Goal: Information Seeking & Learning: Check status

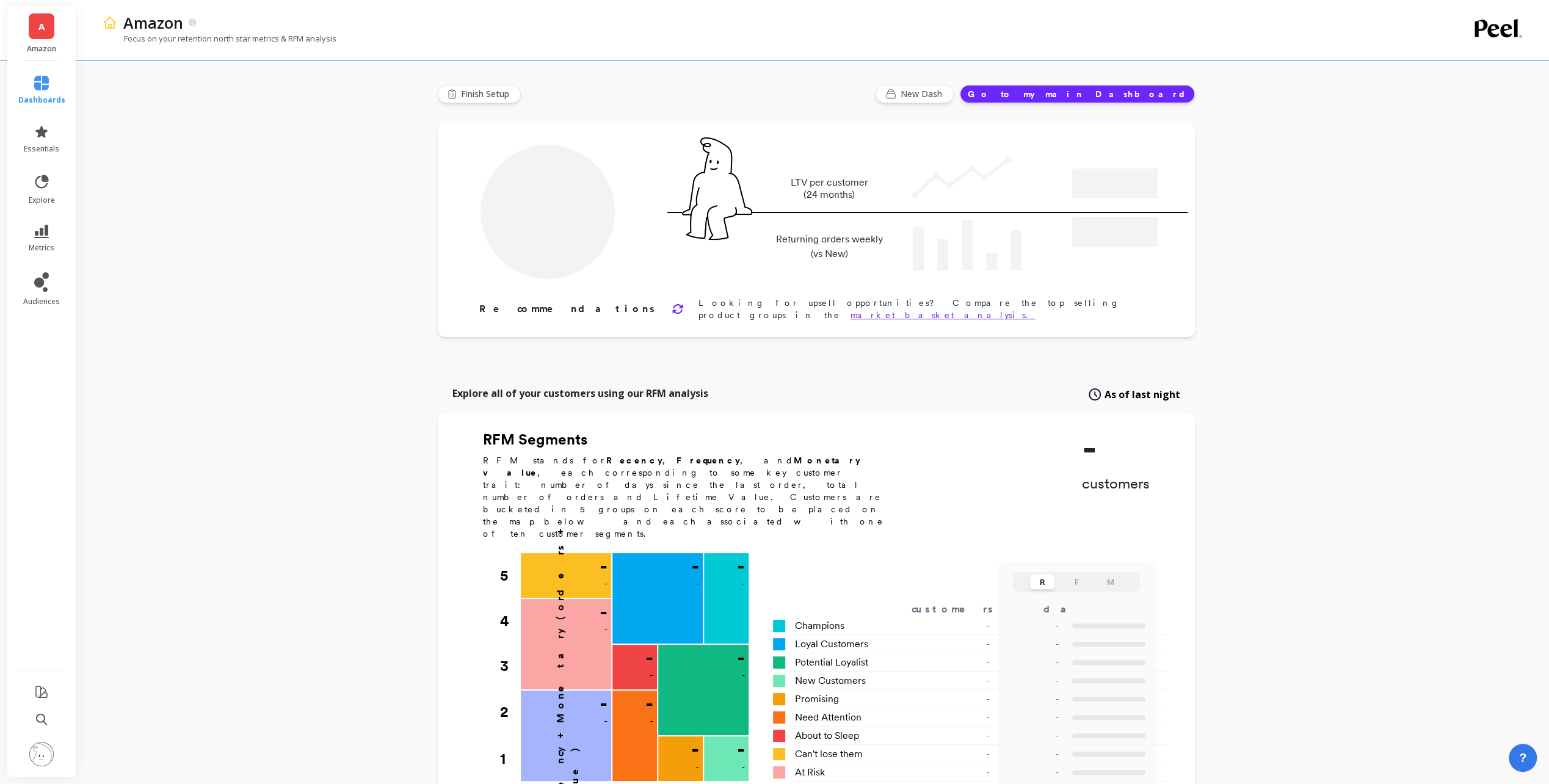
type input "Champions"
type input "13488"
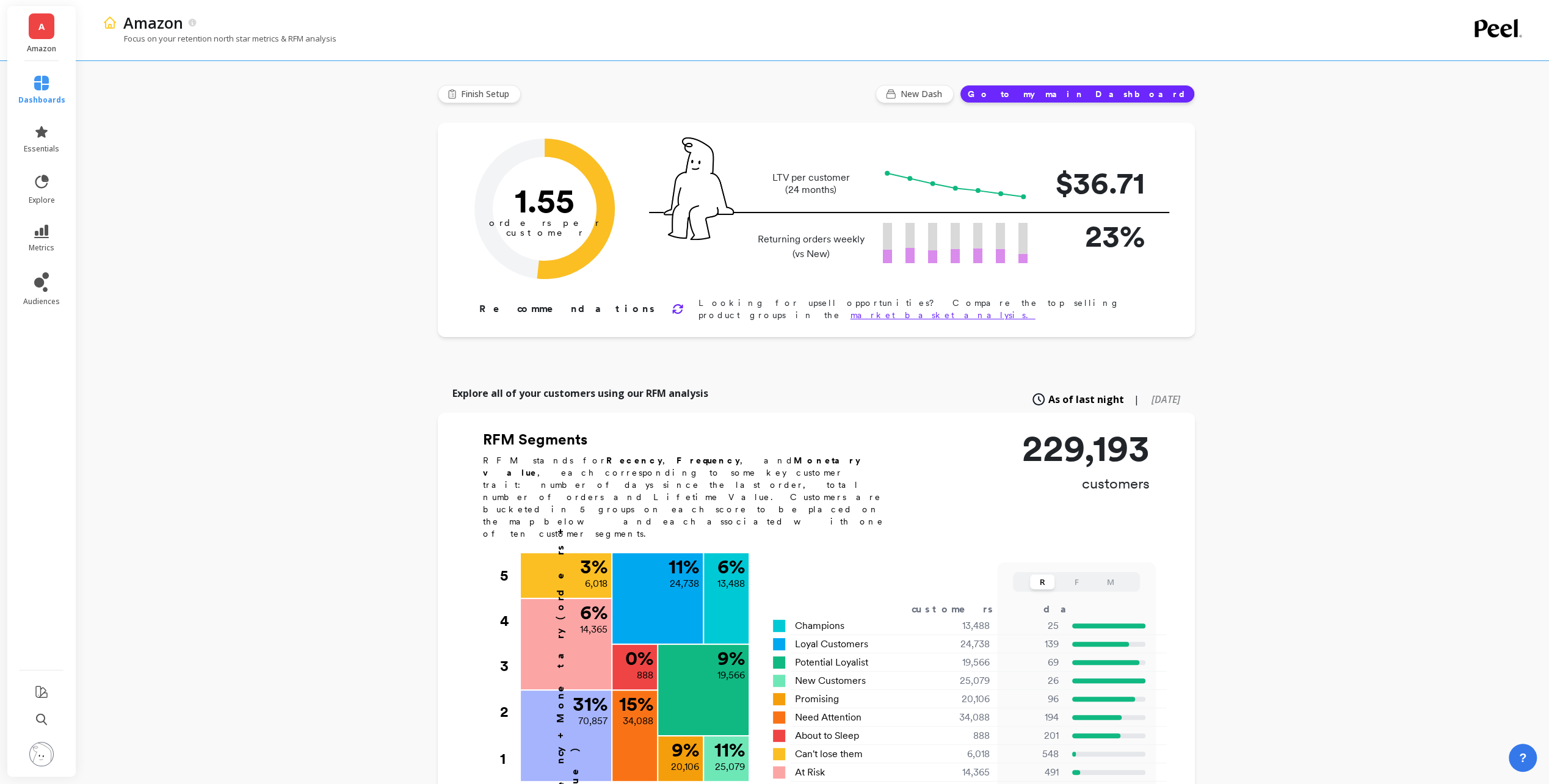
click at [41, 16] on link "A" at bounding box center [41, 26] width 25 height 25
click at [134, 123] on p "Shopify" at bounding box center [145, 121] width 40 height 12
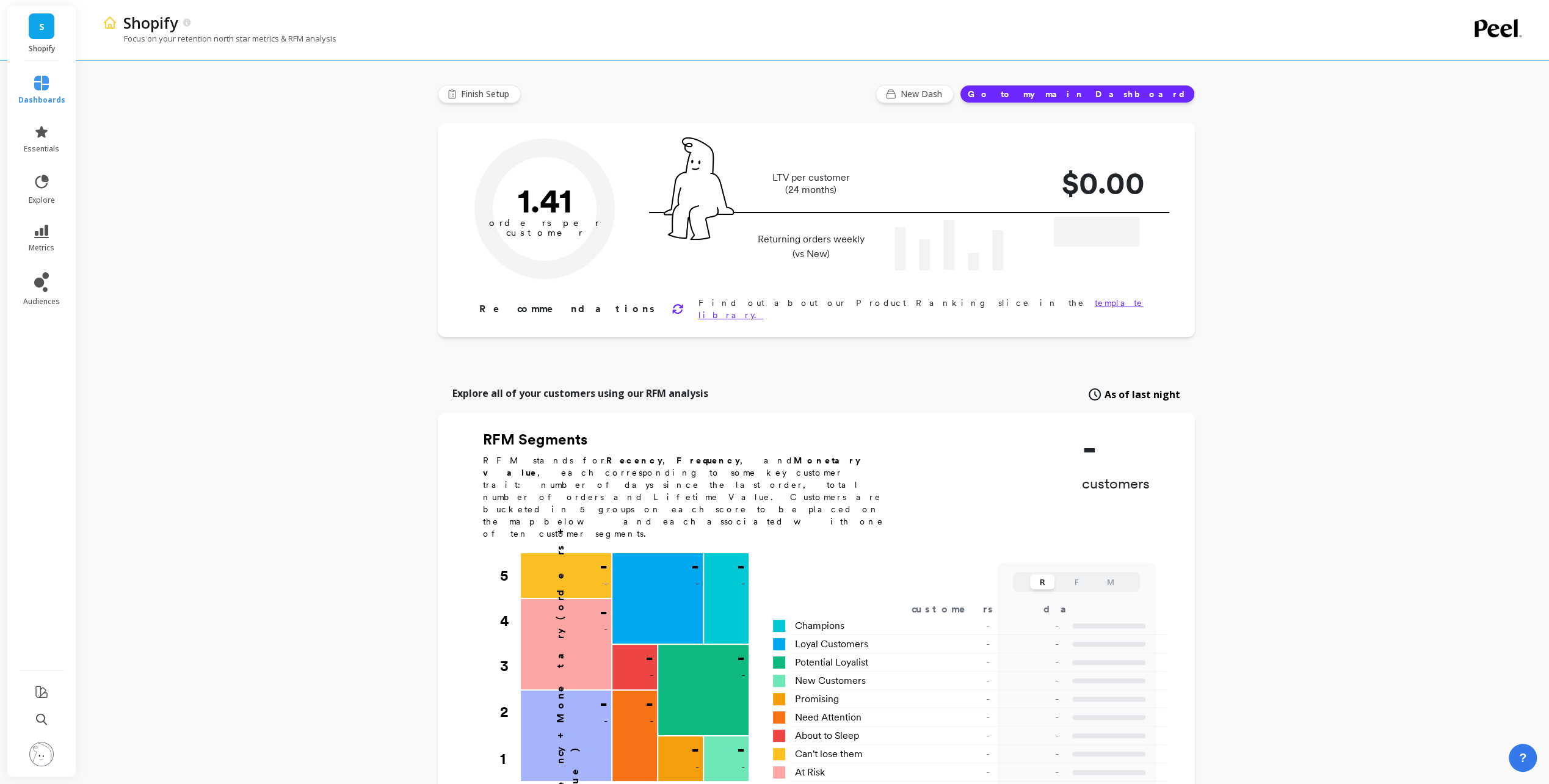
type input "Champions"
type input "3083"
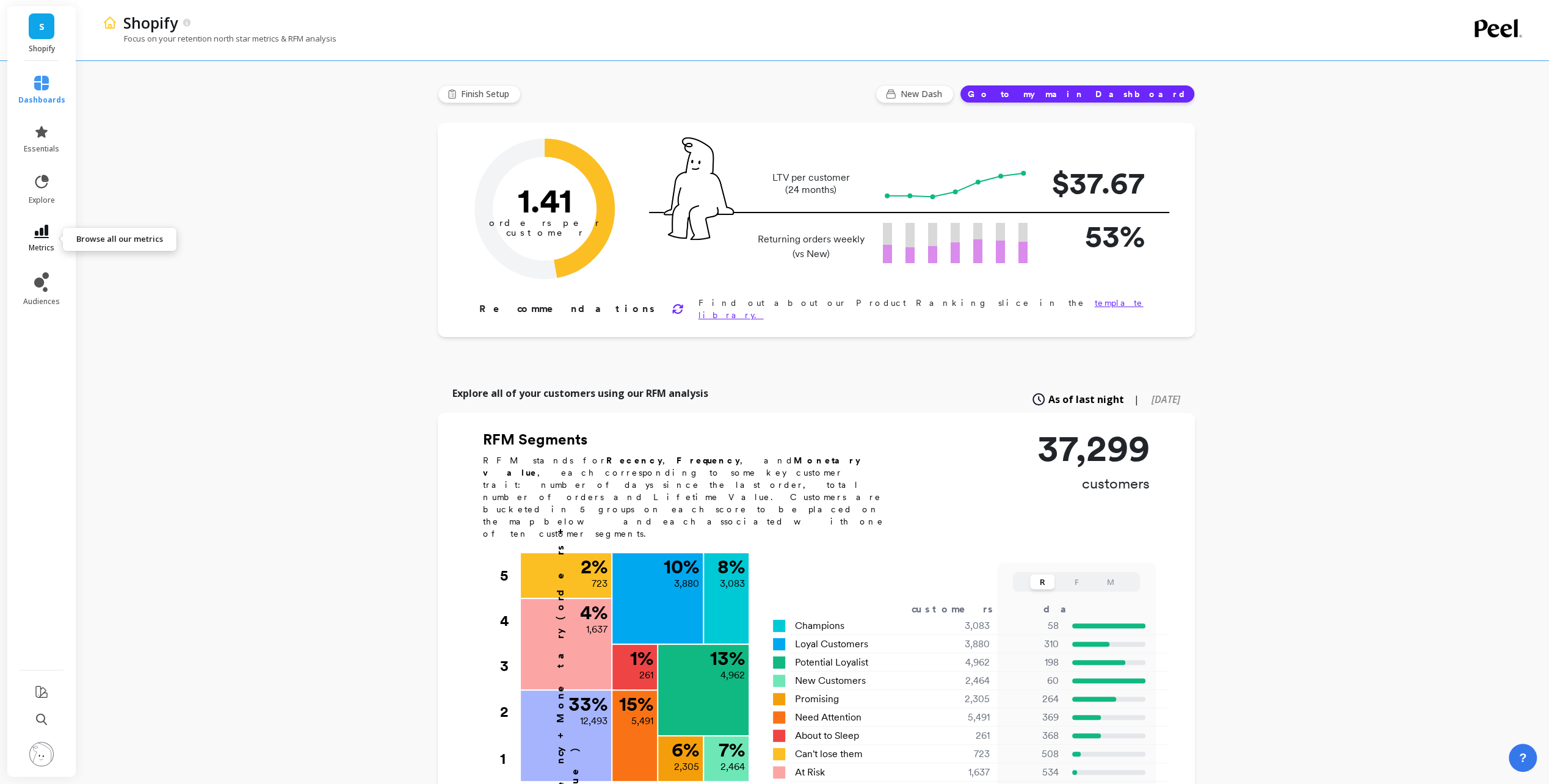
click at [58, 233] on link "metrics" at bounding box center [42, 238] width 47 height 28
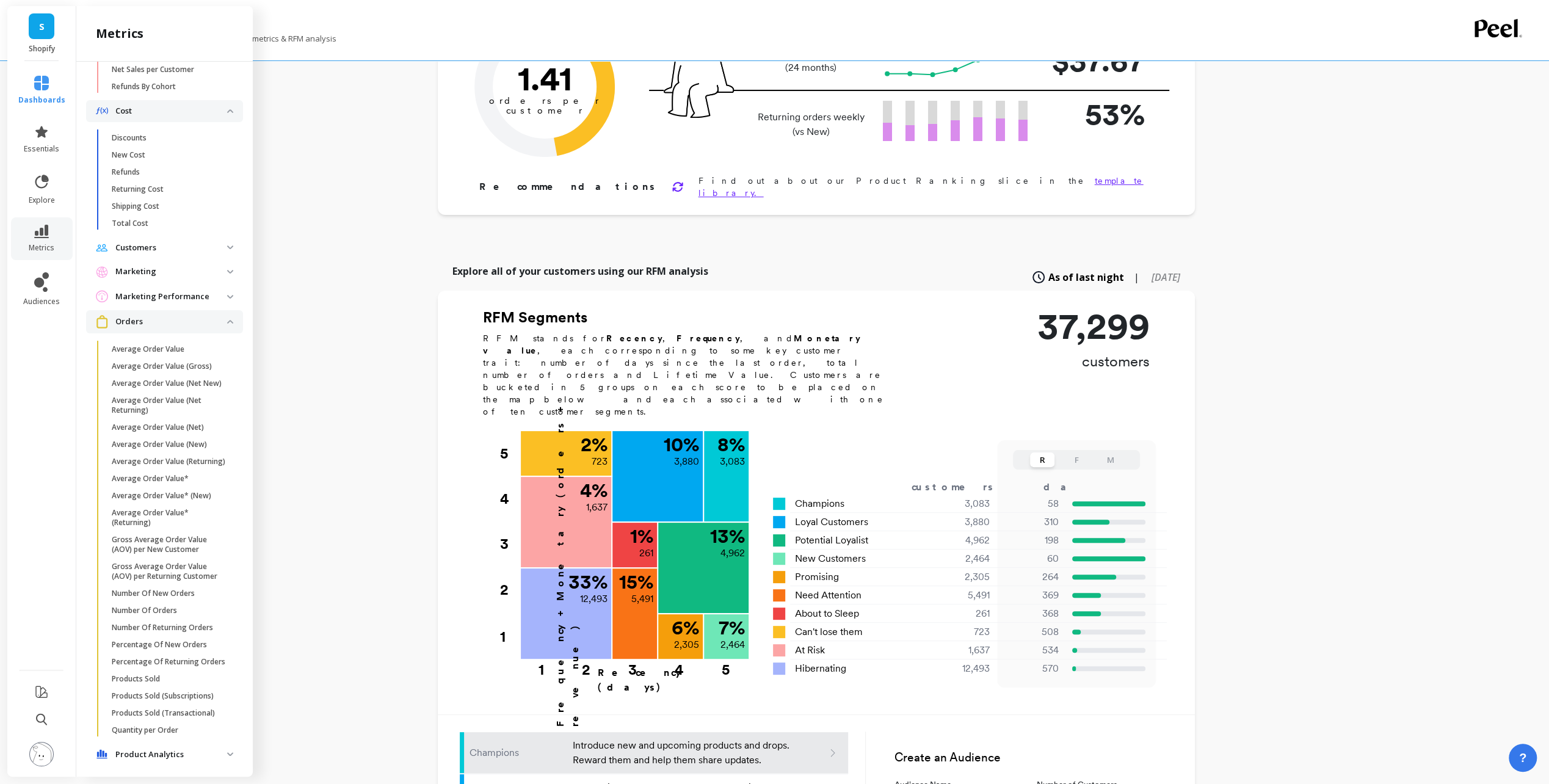
scroll to position [652, 0]
click at [186, 685] on span "Products Sold" at bounding box center [170, 680] width 116 height 10
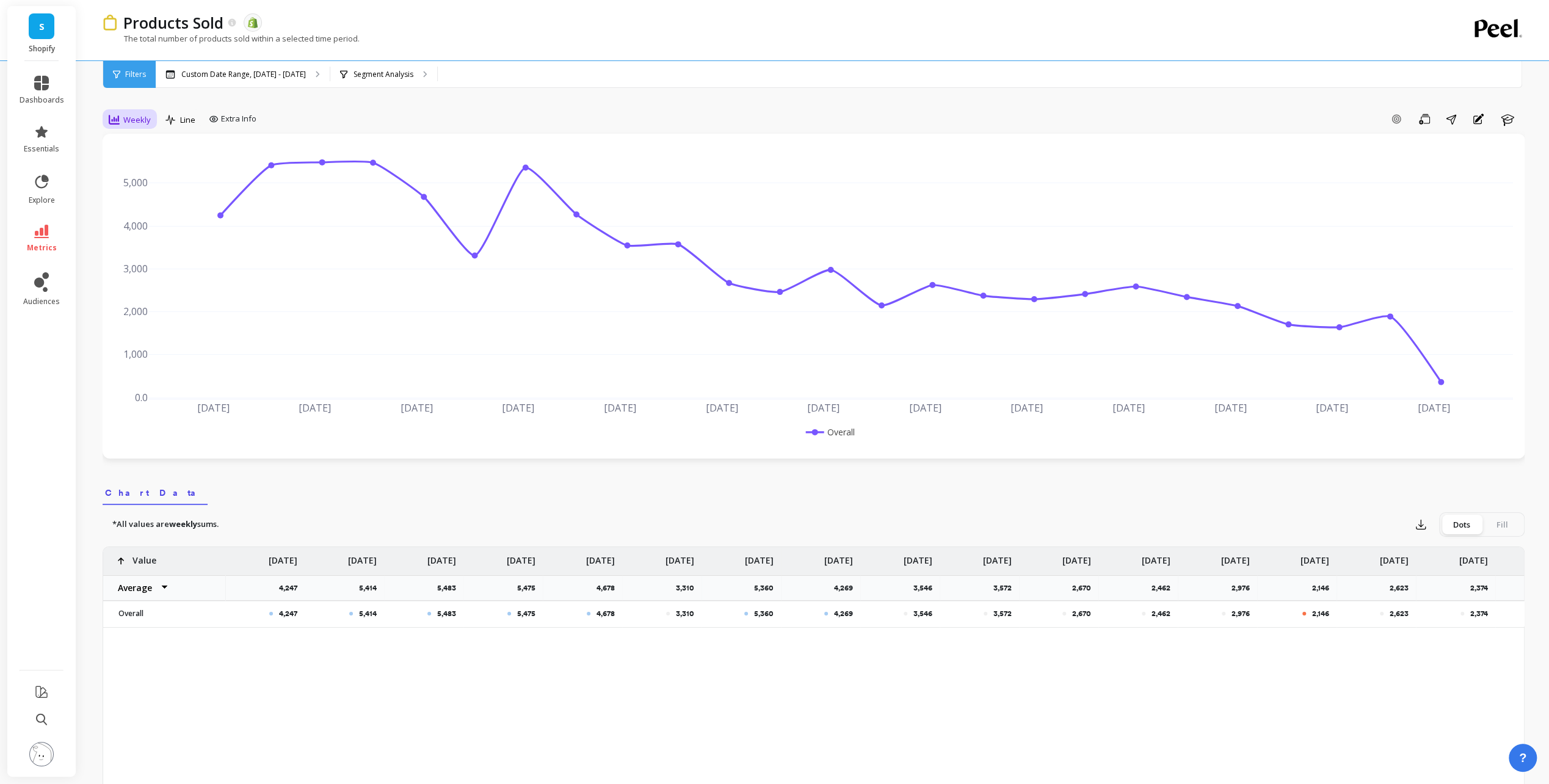
click at [134, 117] on span "Weekly" at bounding box center [137, 120] width 27 height 12
click at [142, 219] on div "Monthly" at bounding box center [147, 217] width 69 height 12
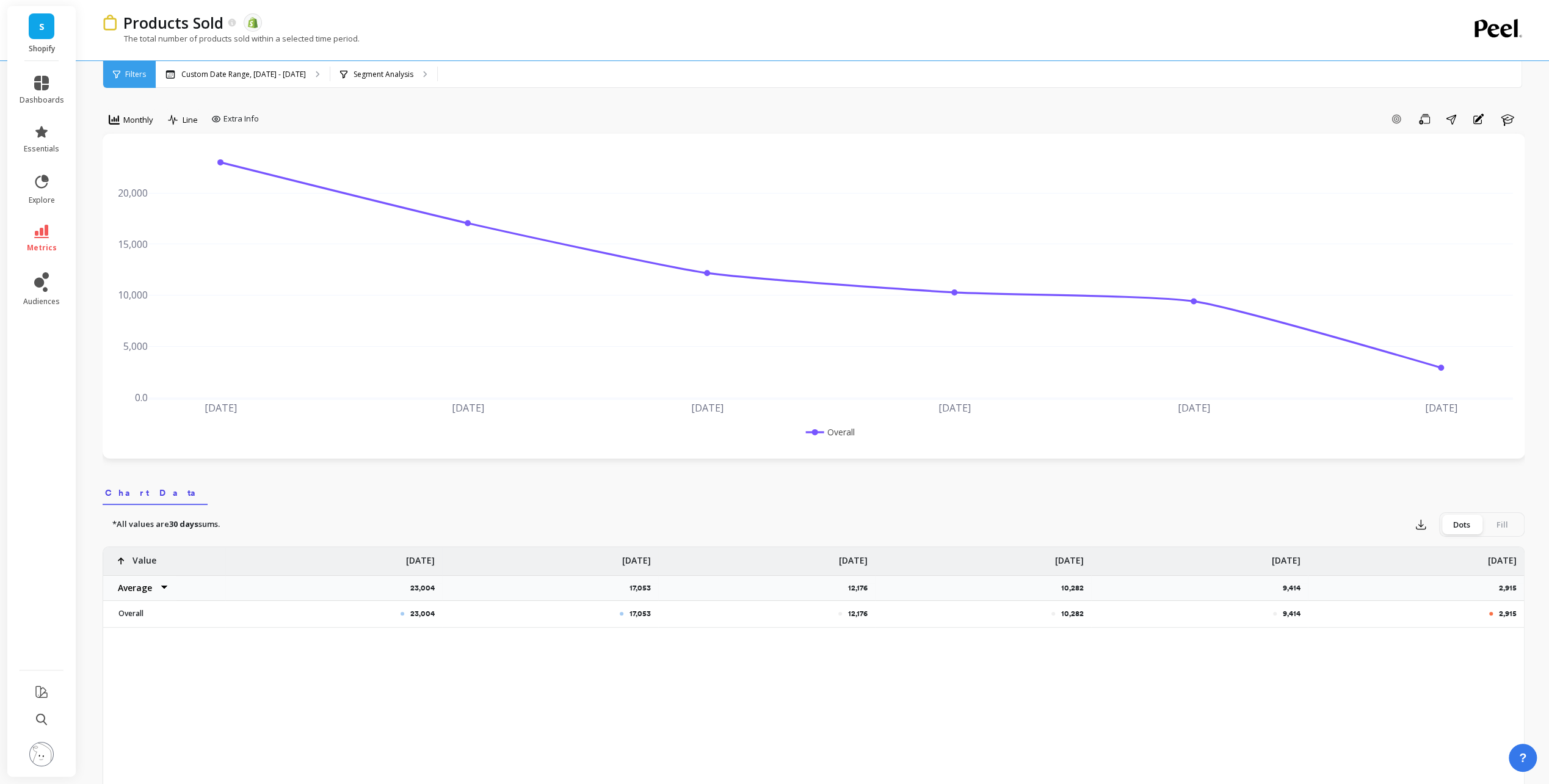
click at [37, 40] on div "S Shopify" at bounding box center [41, 33] width 68 height 55
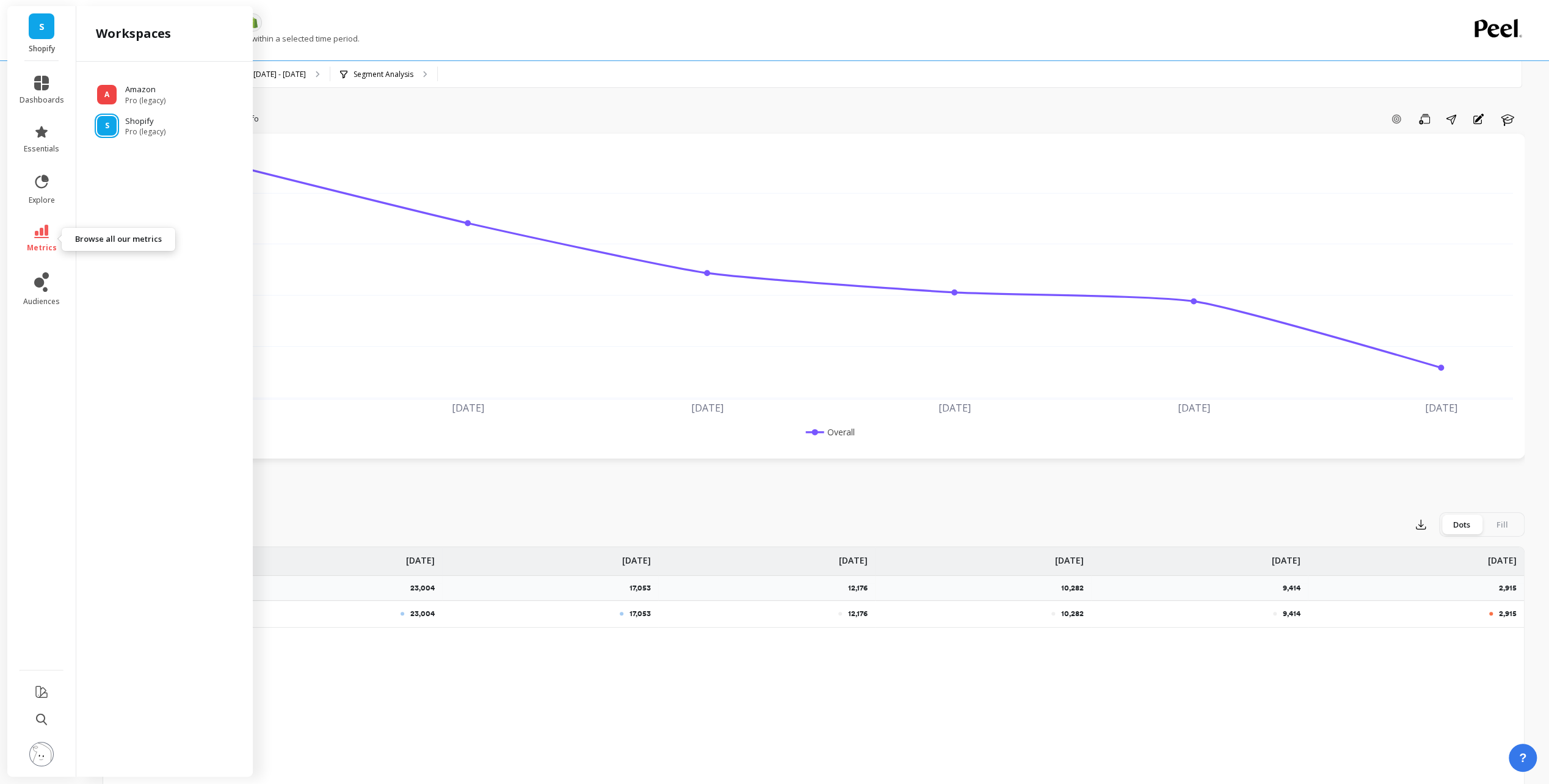
click at [45, 233] on icon at bounding box center [41, 232] width 15 height 14
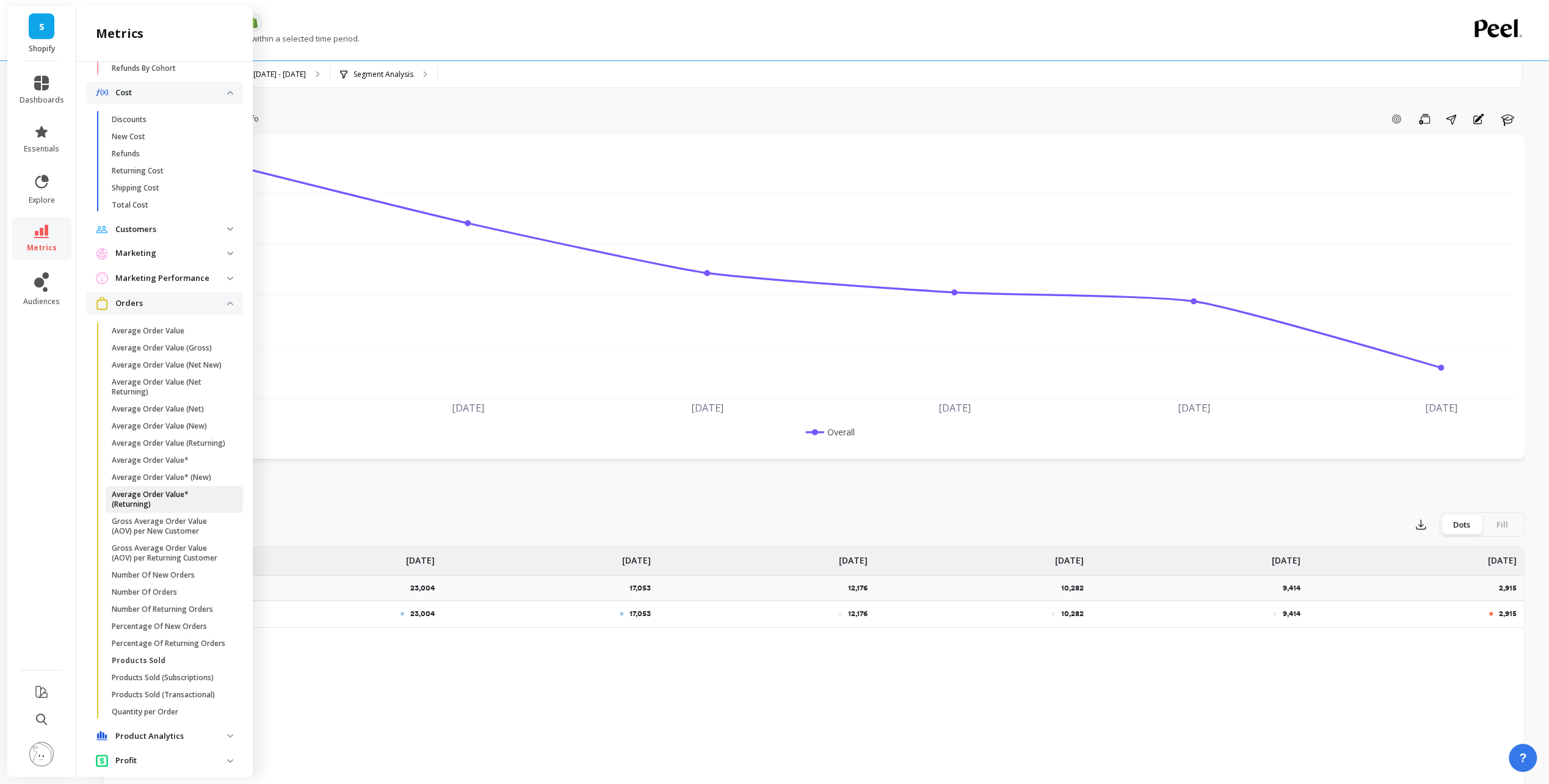
scroll to position [1038, 0]
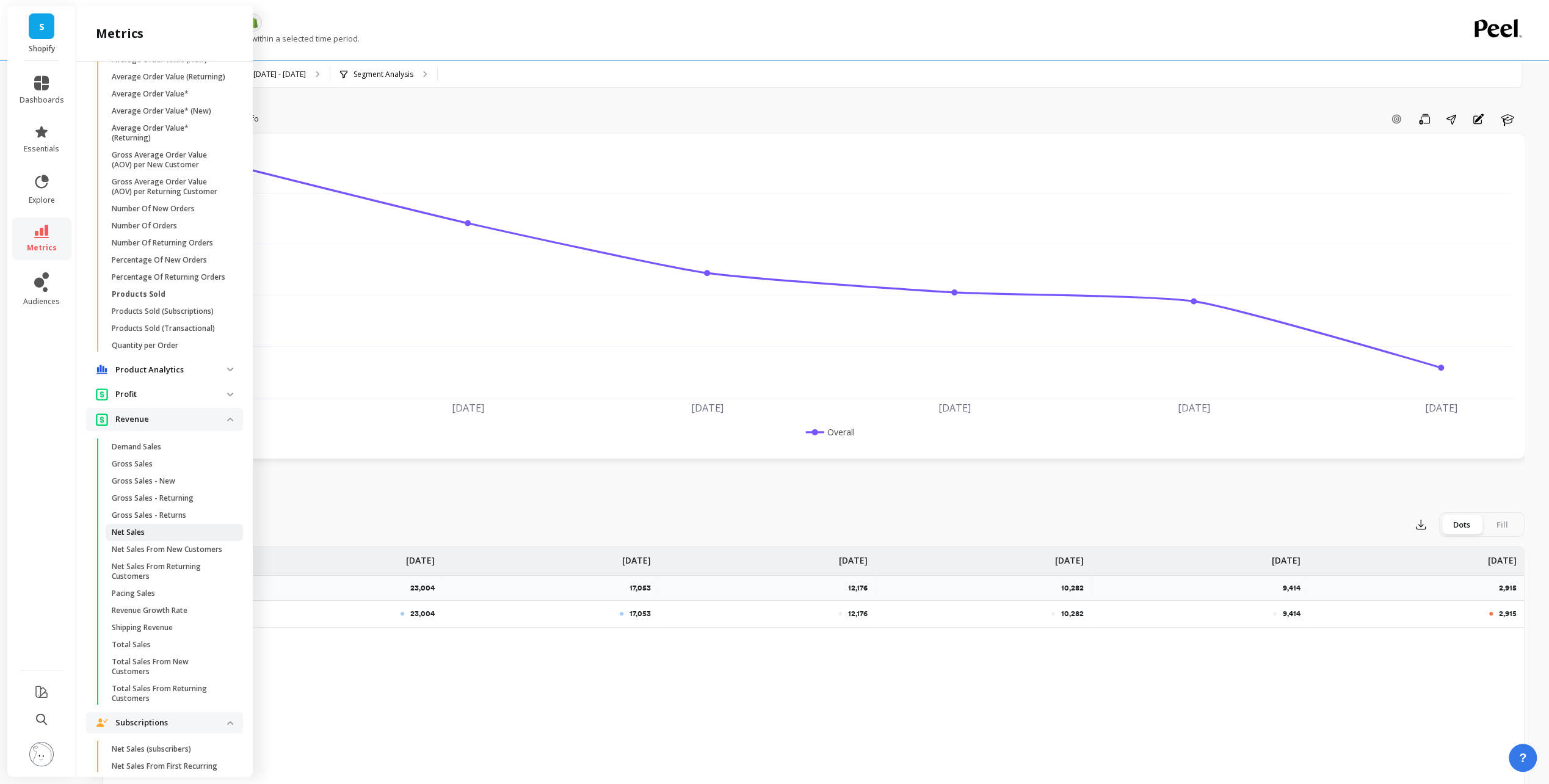
click at [183, 541] on link "Net Sales" at bounding box center [175, 533] width 137 height 17
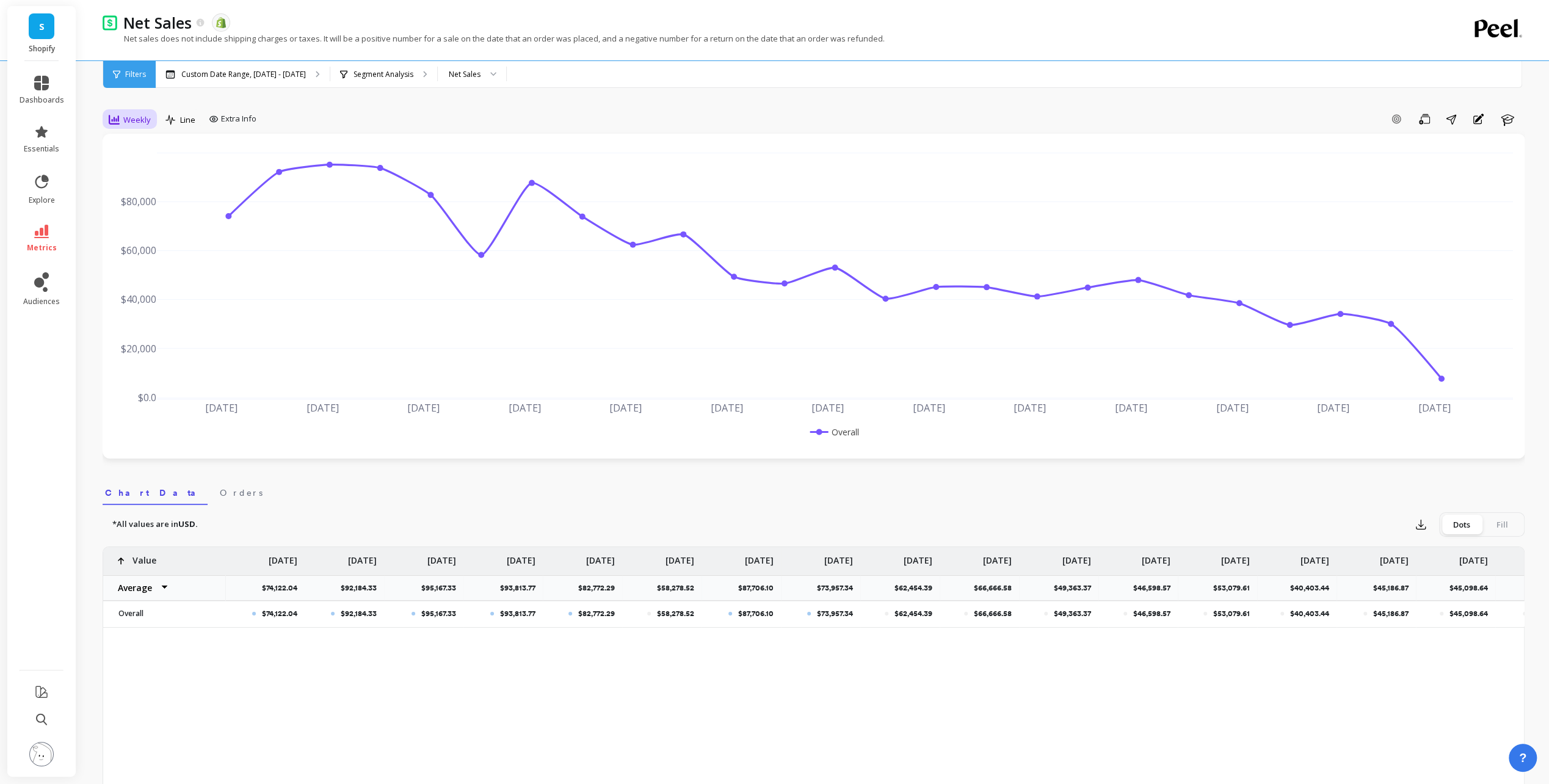
click at [134, 121] on span "Weekly" at bounding box center [137, 120] width 27 height 12
click at [142, 222] on div "Monthly" at bounding box center [147, 217] width 69 height 12
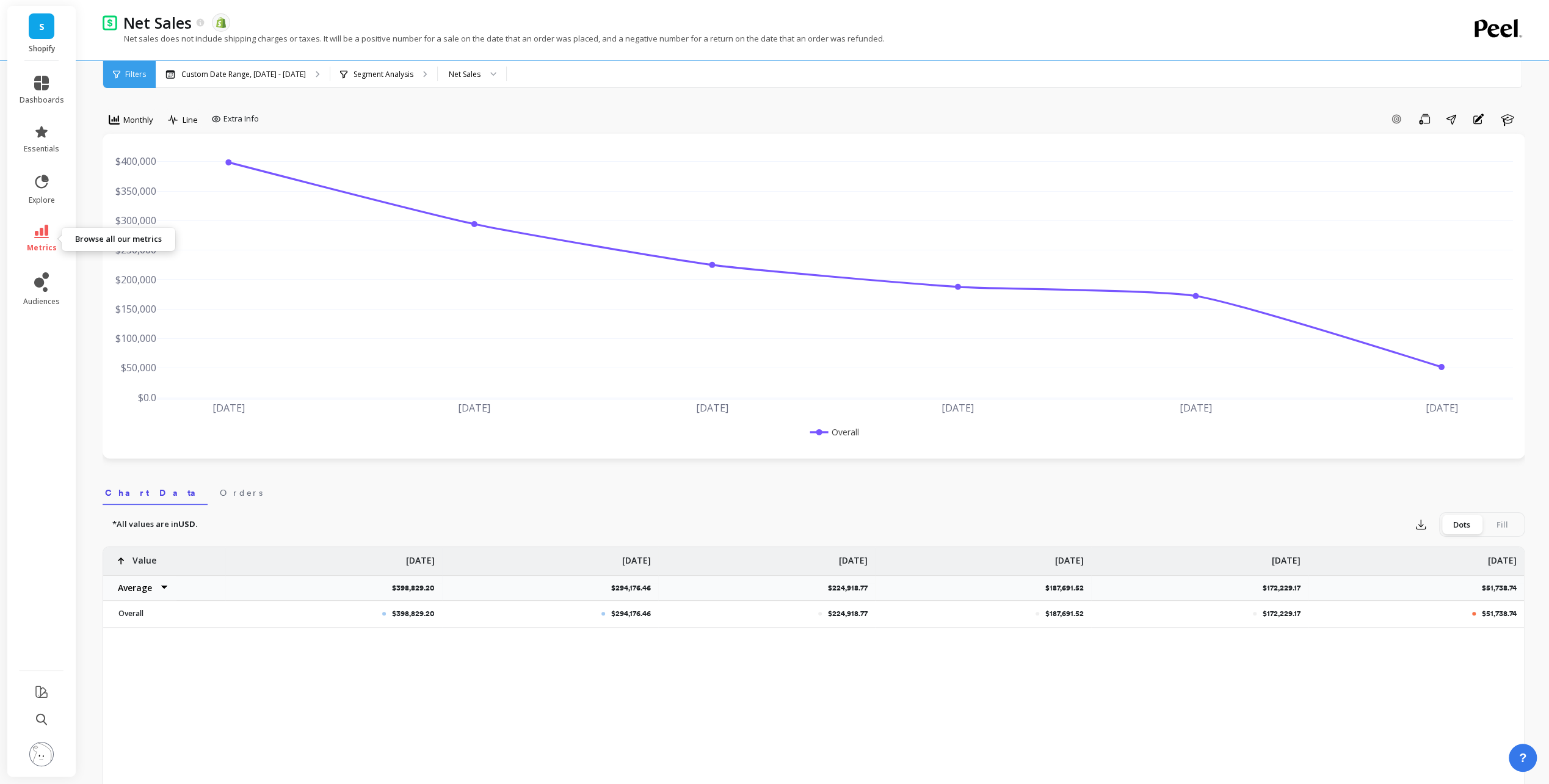
click at [59, 233] on link "metrics" at bounding box center [42, 238] width 45 height 28
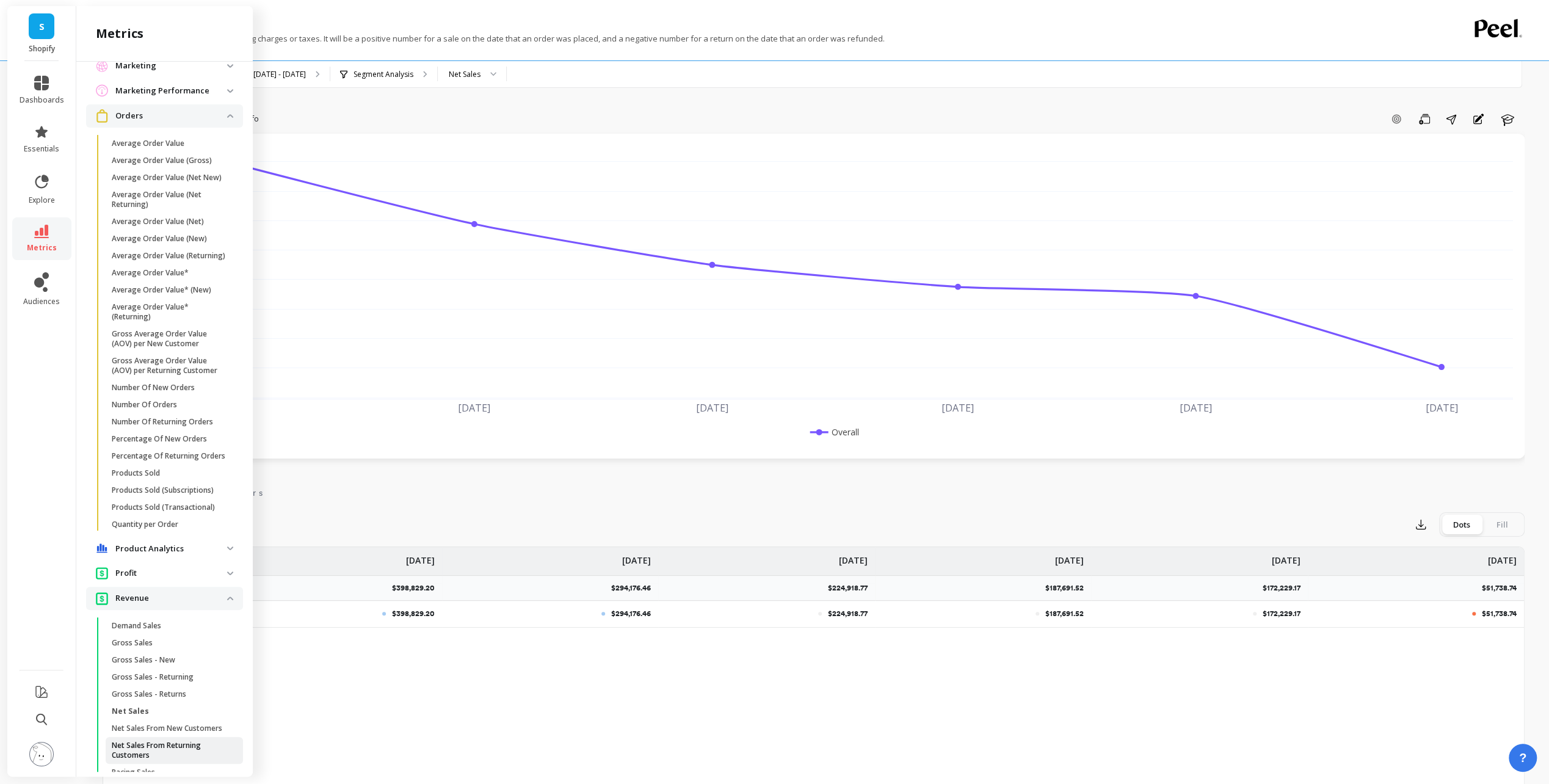
scroll to position [855, 0]
click at [174, 482] on span "Products Sold" at bounding box center [170, 477] width 116 height 10
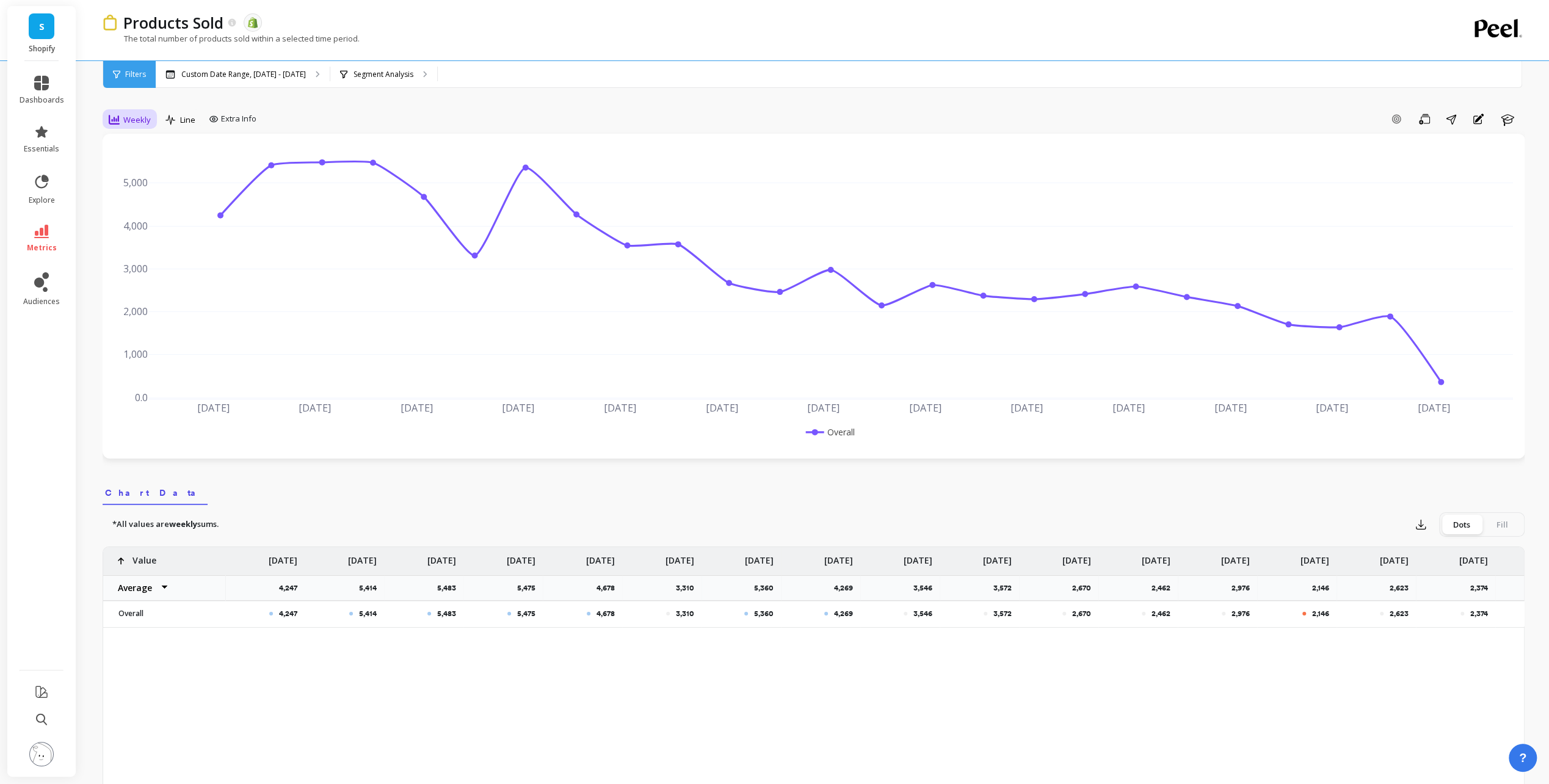
click at [143, 111] on div "Weekly" at bounding box center [130, 120] width 50 height 21
click at [164, 223] on div "Monthly" at bounding box center [148, 217] width 84 height 22
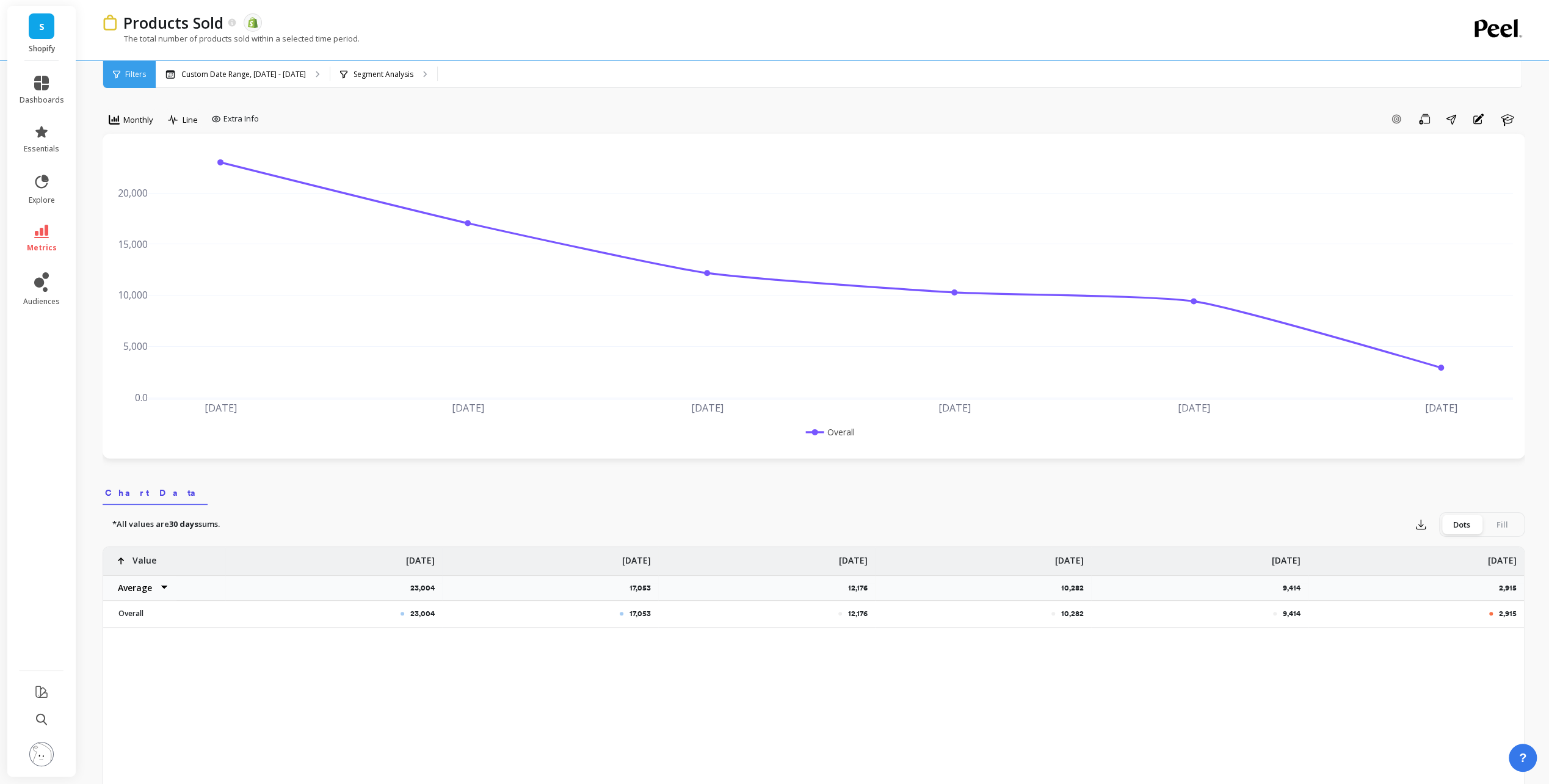
click at [40, 10] on div "S Shopify" at bounding box center [41, 33] width 68 height 55
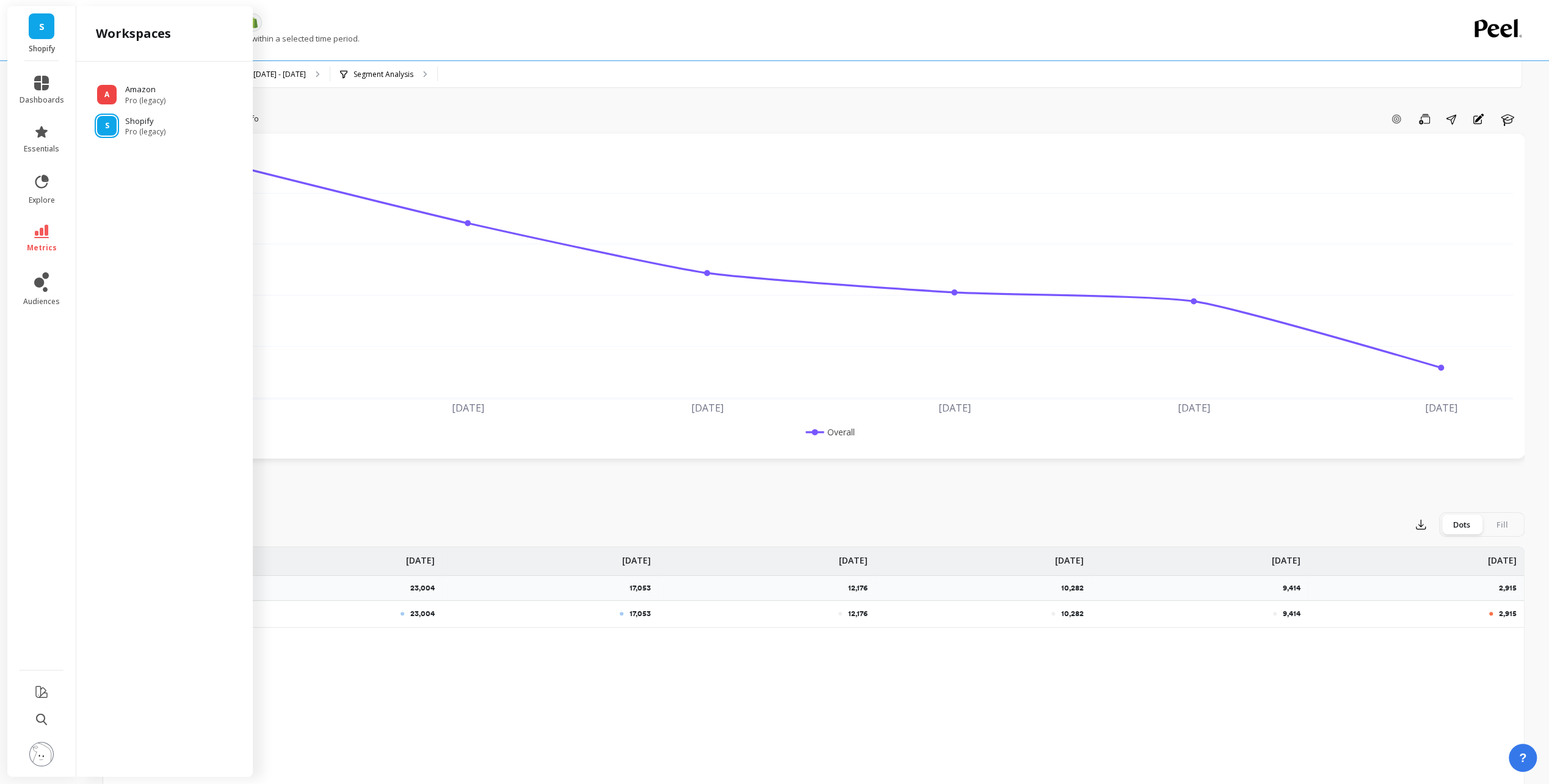
click at [40, 22] on span "S" at bounding box center [41, 27] width 6 height 14
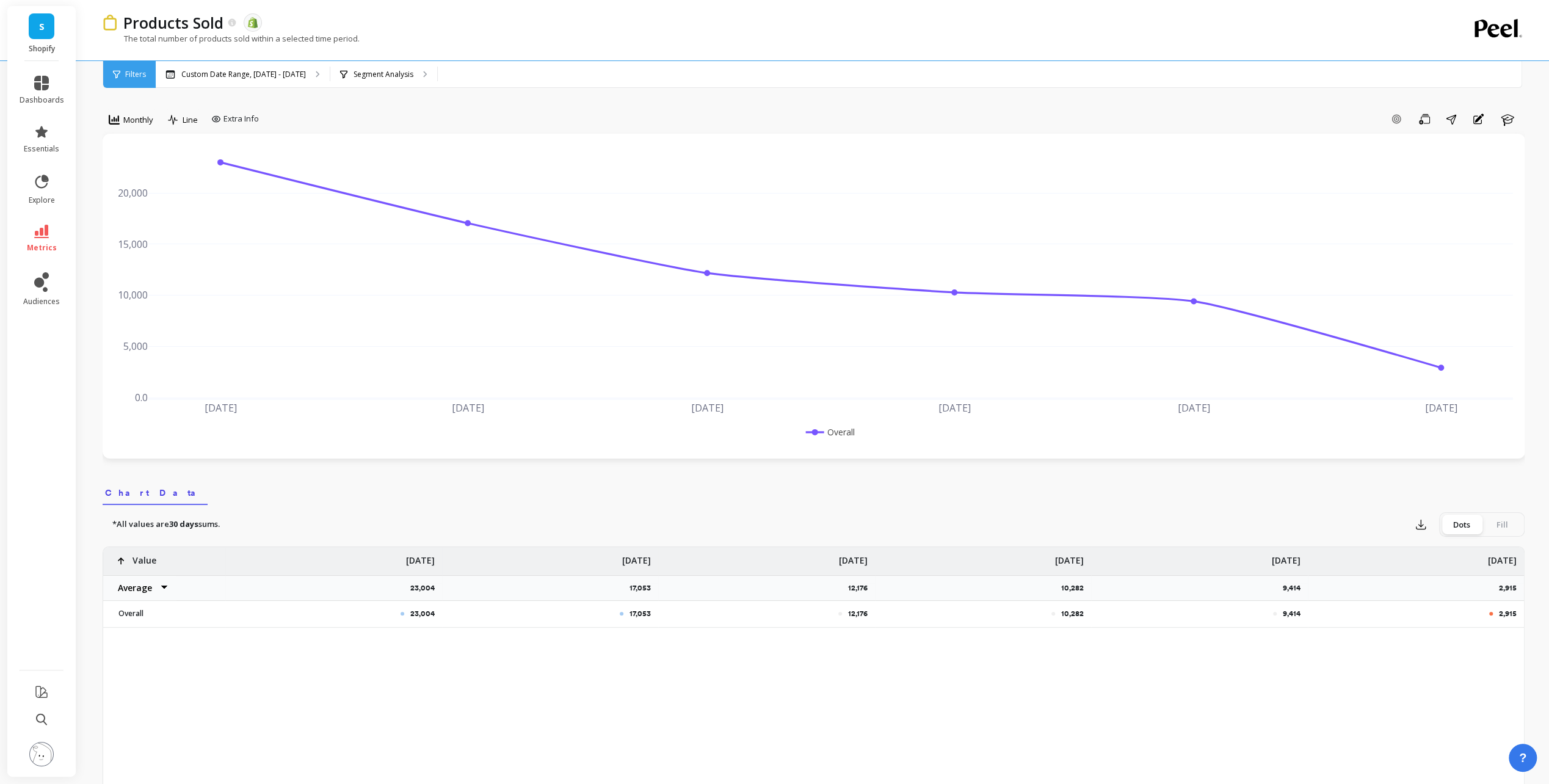
click at [58, 24] on div "S Shopify" at bounding box center [41, 33] width 68 height 55
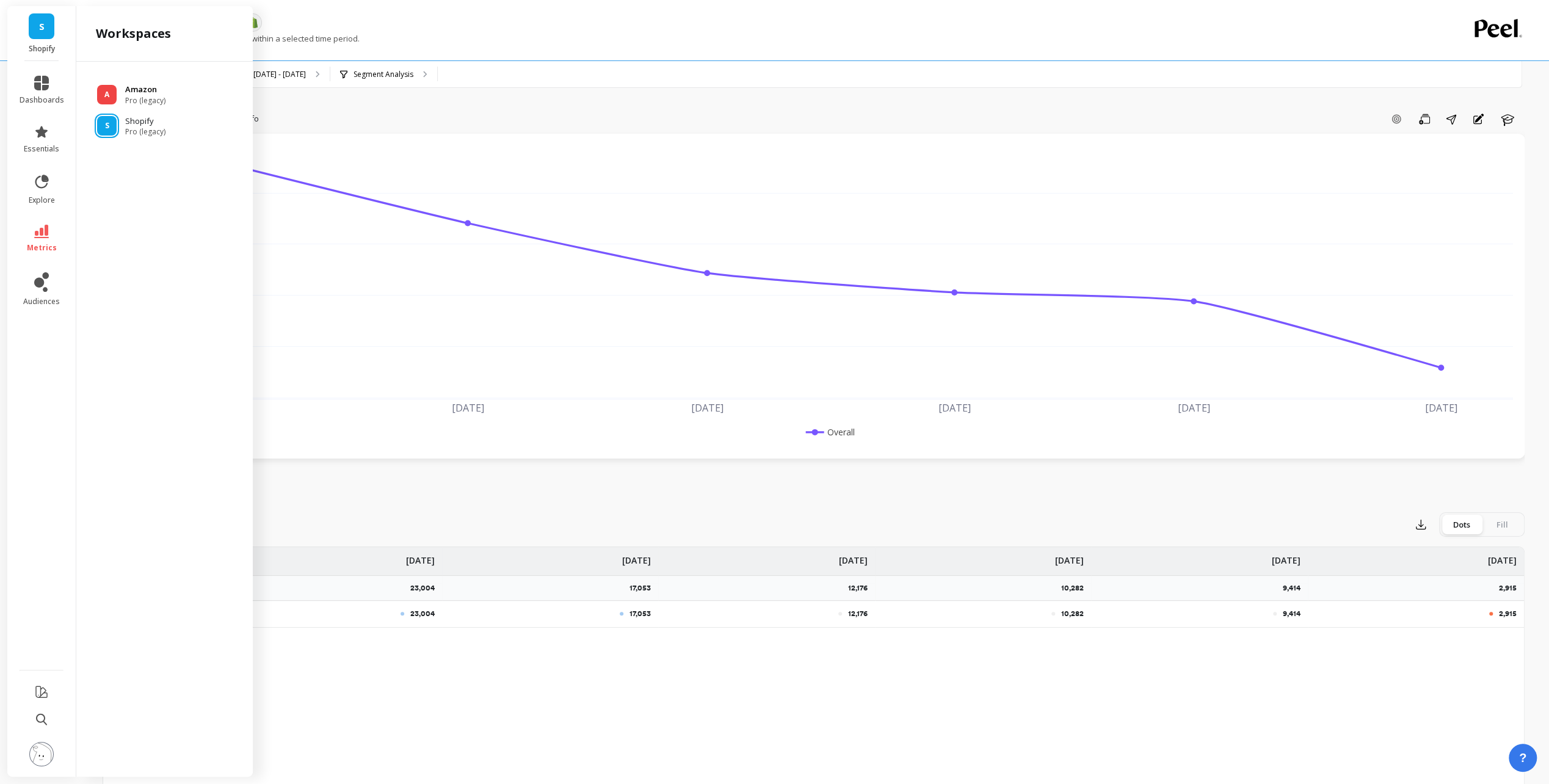
click at [112, 94] on div "A" at bounding box center [107, 95] width 20 height 20
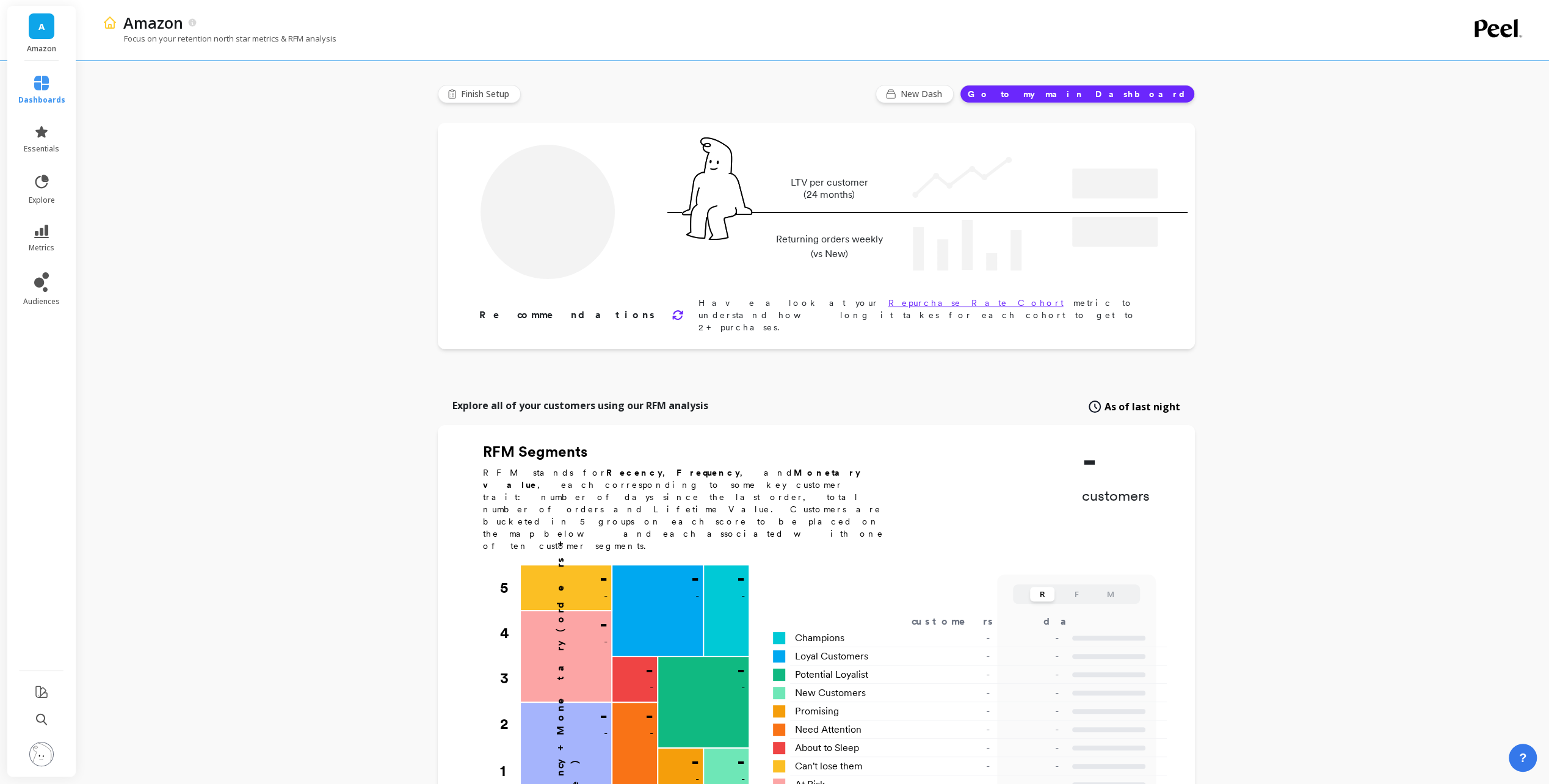
type input "Champions"
type input "13488"
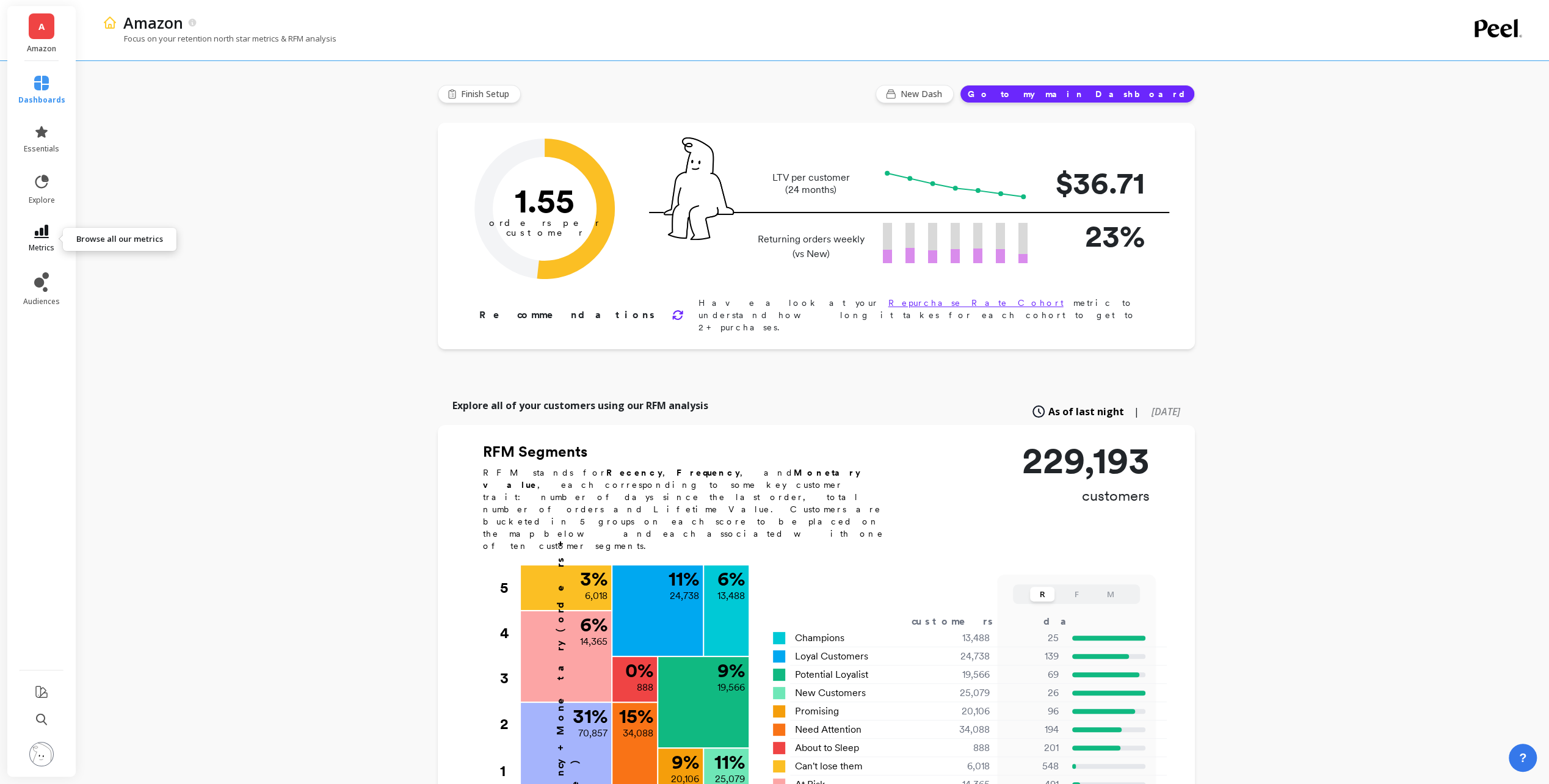
click at [27, 230] on link "metrics" at bounding box center [42, 238] width 47 height 28
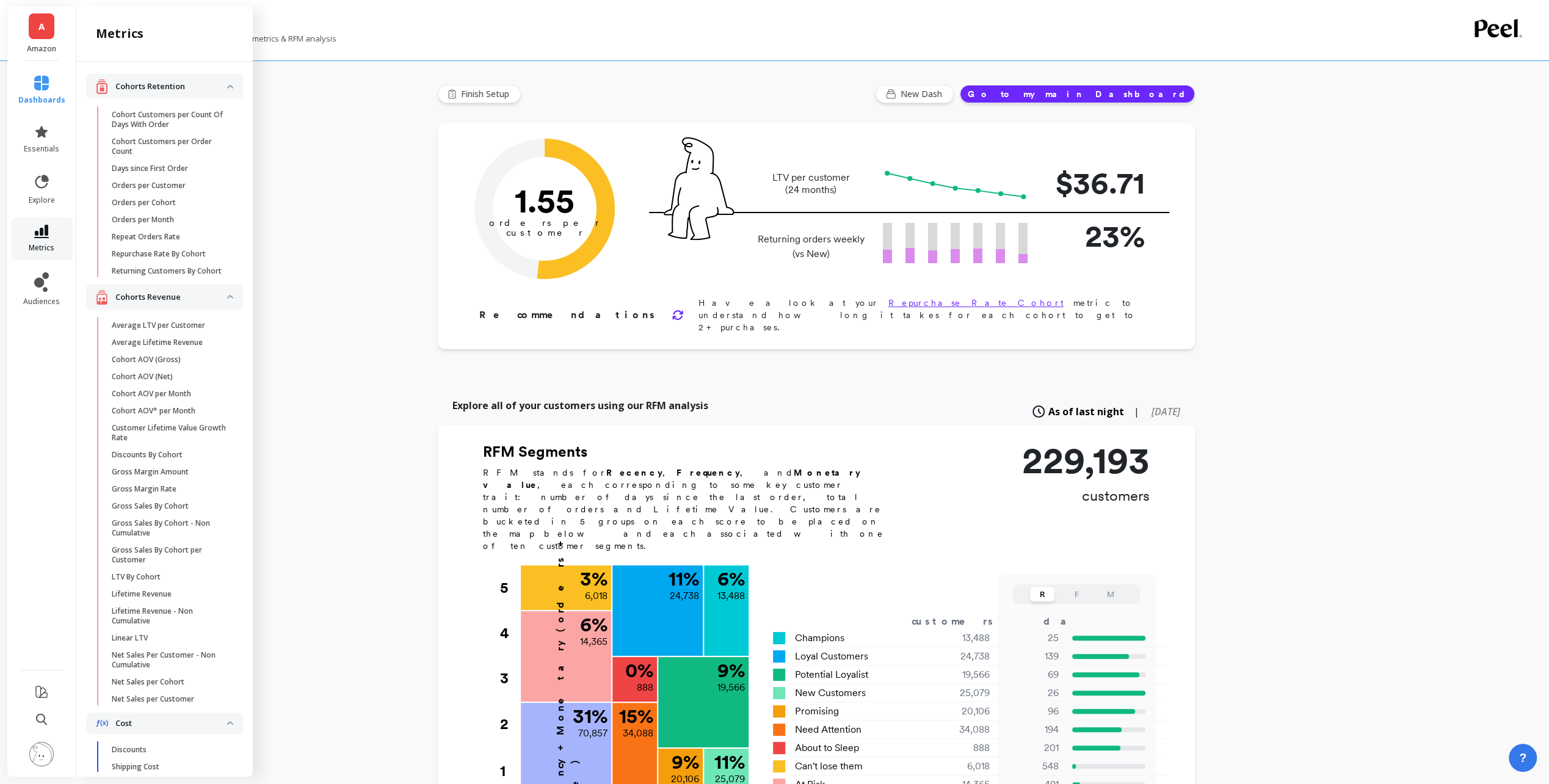
scroll to position [855, 0]
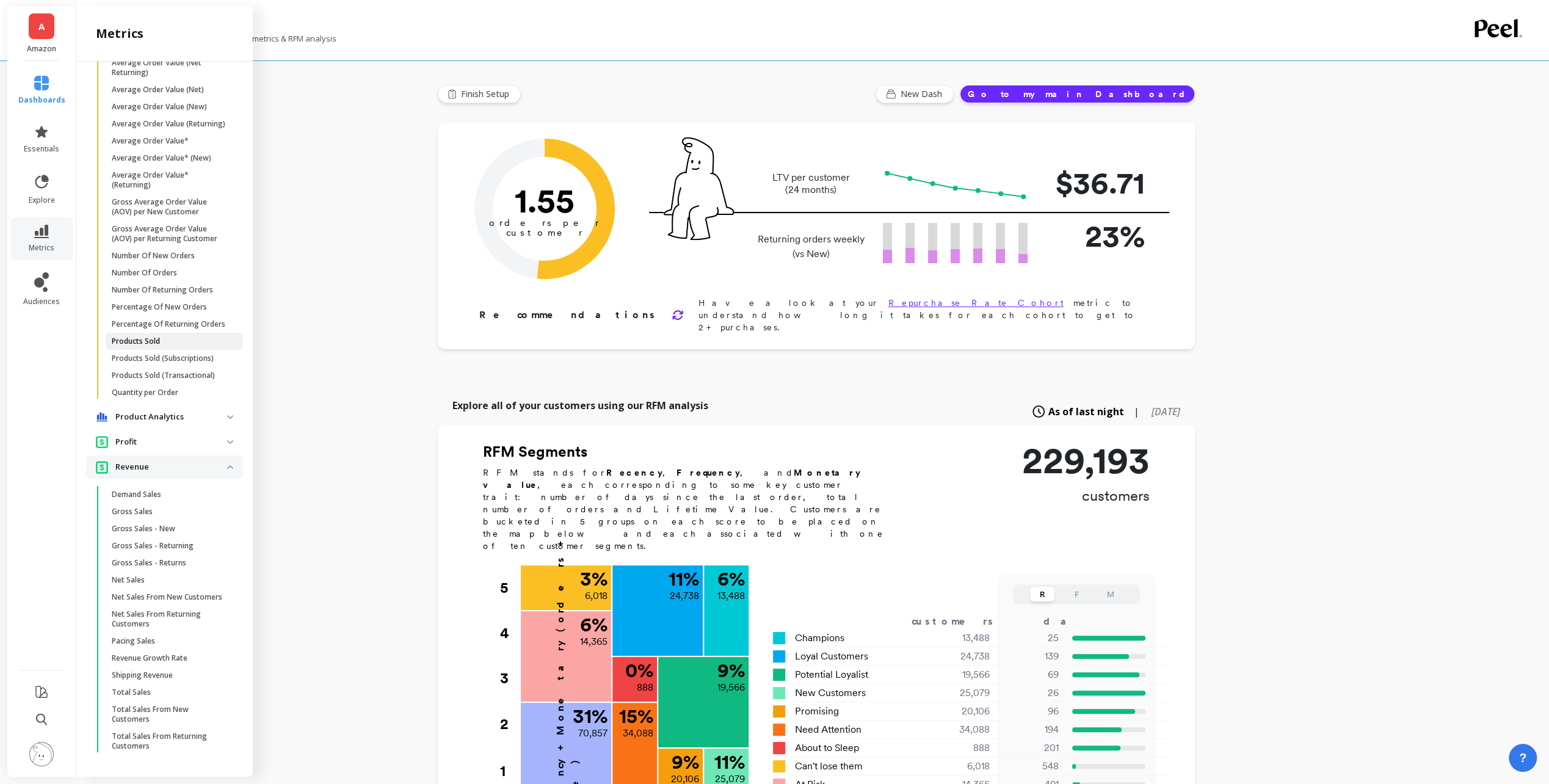
click at [194, 346] on span "Products Sold" at bounding box center [170, 341] width 116 height 10
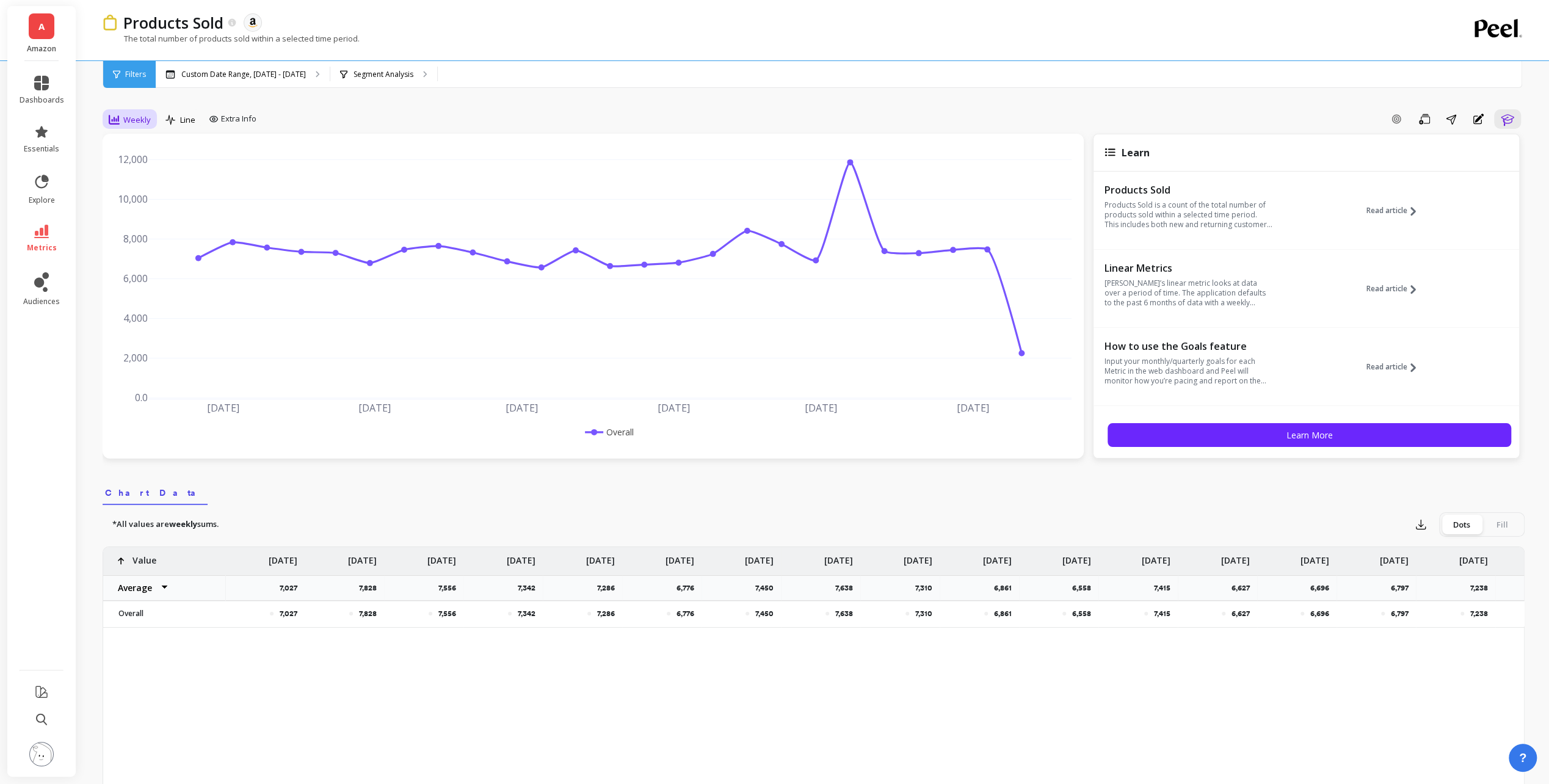
click at [129, 122] on span "Weekly" at bounding box center [137, 120] width 27 height 12
click at [144, 218] on div "Monthly" at bounding box center [147, 217] width 69 height 12
